Goal: Information Seeking & Learning: Learn about a topic

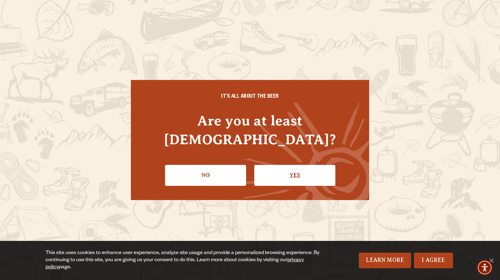
click at [307, 171] on link "Yes" at bounding box center [294, 175] width 81 height 21
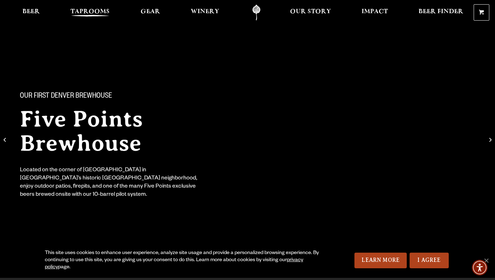
click at [90, 14] on span "Taprooms" at bounding box center [89, 12] width 39 height 6
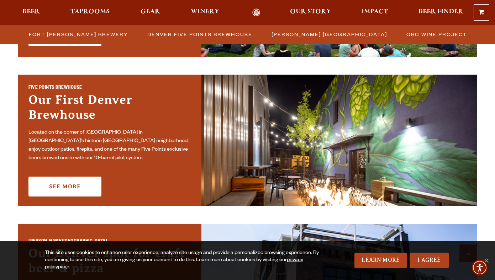
scroll to position [339, 0]
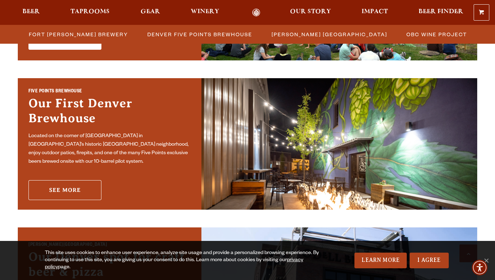
click at [85, 184] on link "See More" at bounding box center [64, 190] width 73 height 20
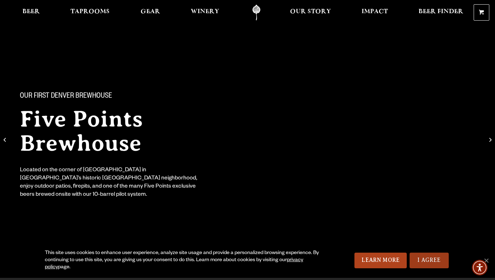
click at [432, 260] on link "I Agree" at bounding box center [429, 261] width 39 height 16
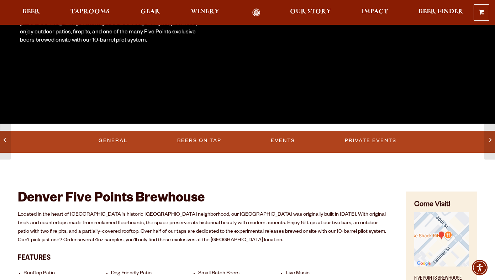
scroll to position [162, 0]
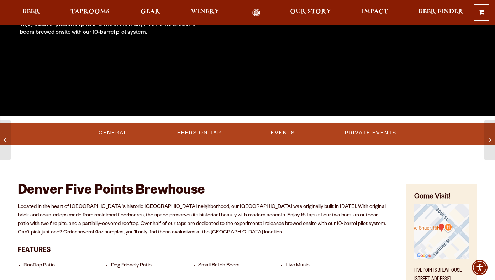
click at [202, 133] on link "Beers on Tap" at bounding box center [199, 133] width 50 height 16
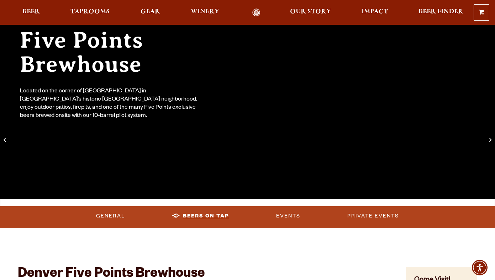
scroll to position [73, 0]
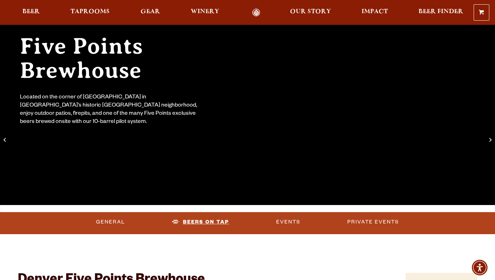
click at [209, 222] on link "Beers on Tap" at bounding box center [200, 222] width 63 height 16
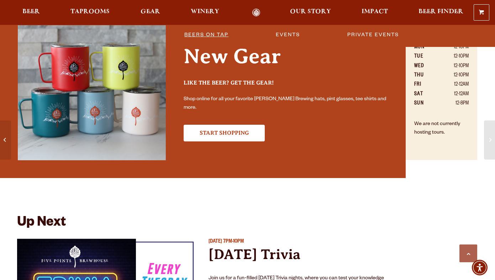
scroll to position [464, 0]
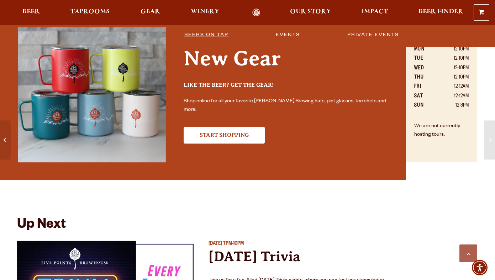
click at [212, 36] on link "Beers on Tap" at bounding box center [206, 35] width 50 height 16
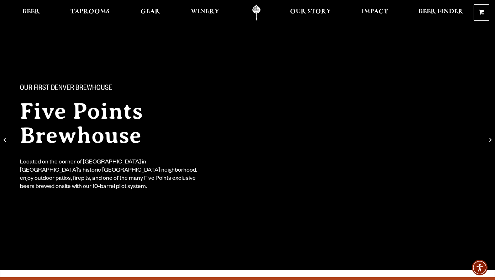
scroll to position [0, 0]
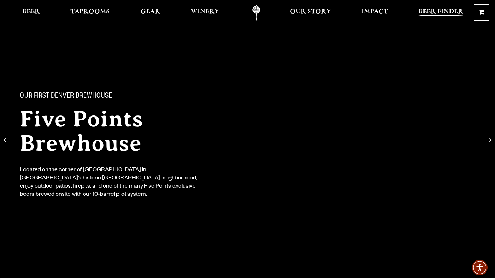
click at [444, 7] on link "Beer Finder" at bounding box center [441, 13] width 54 height 16
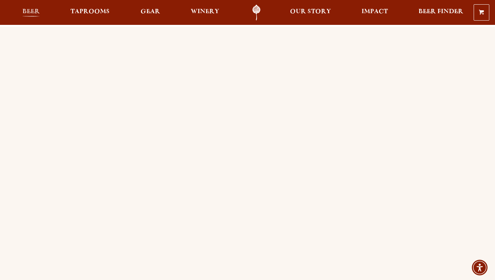
click at [29, 11] on span "Beer" at bounding box center [30, 12] width 17 height 6
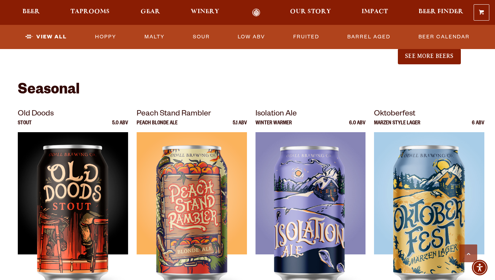
scroll to position [930, 0]
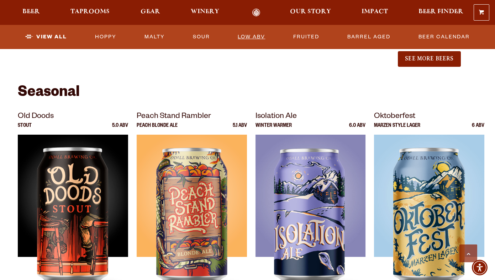
click at [255, 37] on link "Low ABV" at bounding box center [251, 37] width 33 height 16
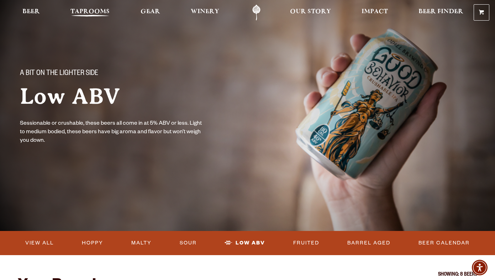
click at [107, 12] on span "Taprooms" at bounding box center [89, 12] width 39 height 6
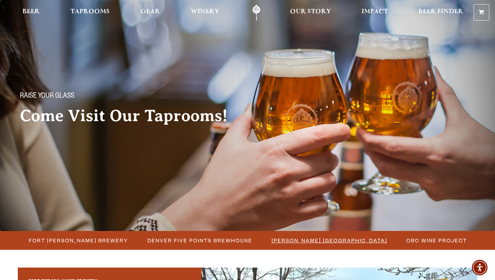
click at [311, 242] on span "[PERSON_NAME] [GEOGRAPHIC_DATA]" at bounding box center [329, 241] width 116 height 10
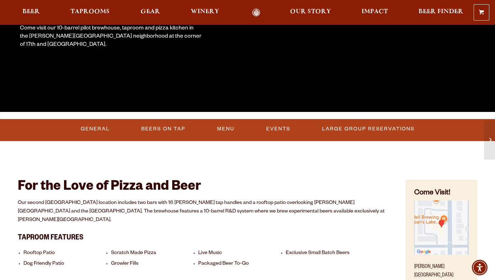
scroll to position [167, 0]
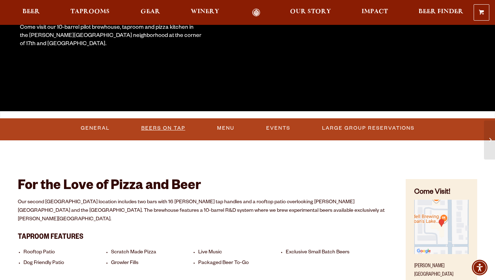
click at [170, 128] on link "Beers On Tap" at bounding box center [163, 128] width 50 height 16
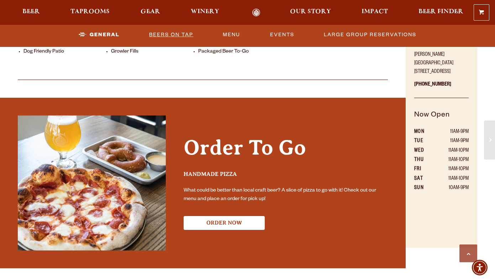
scroll to position [370, 0]
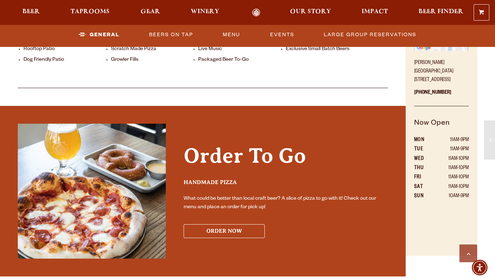
click at [231, 225] on button "ORDER NOW" at bounding box center [224, 232] width 81 height 14
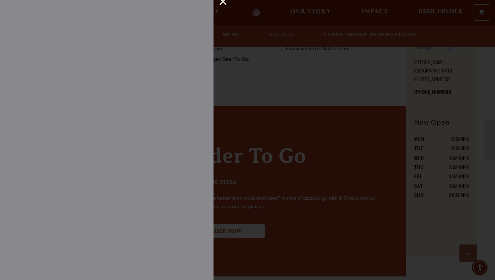
click at [225, 1] on div "×" at bounding box center [220, 4] width 14 height 9
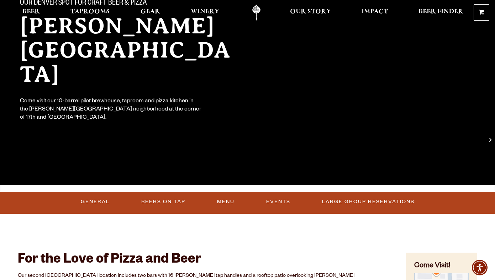
scroll to position [0, 0]
